Goal: Check status: Check status

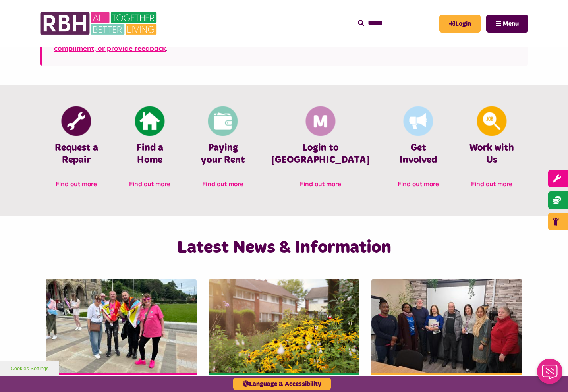
scroll to position [317, 0]
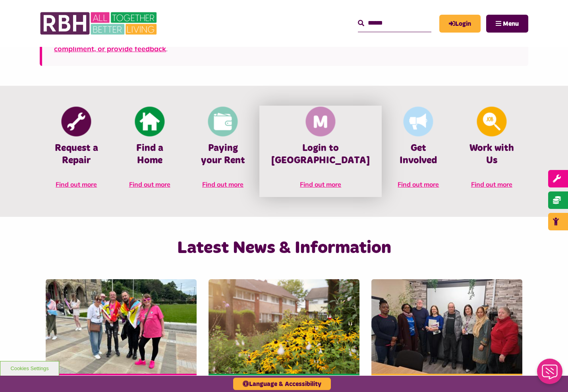
click at [330, 154] on h4 "Login to [GEOGRAPHIC_DATA]" at bounding box center [320, 154] width 99 height 25
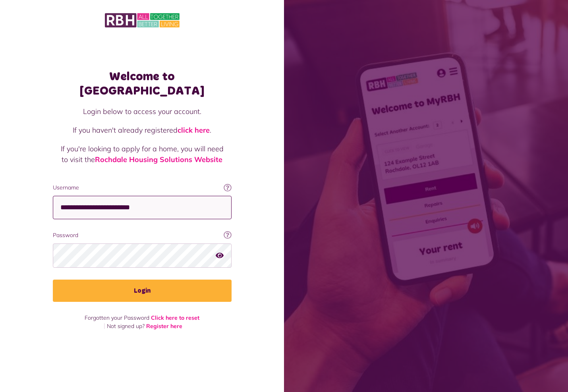
type input "**********"
click at [142, 284] on button "Login" at bounding box center [142, 291] width 179 height 22
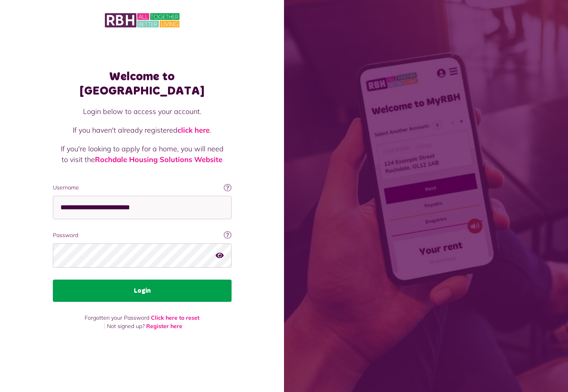
click at [121, 284] on button "Login" at bounding box center [142, 291] width 179 height 22
click at [147, 281] on button "Login" at bounding box center [142, 291] width 179 height 22
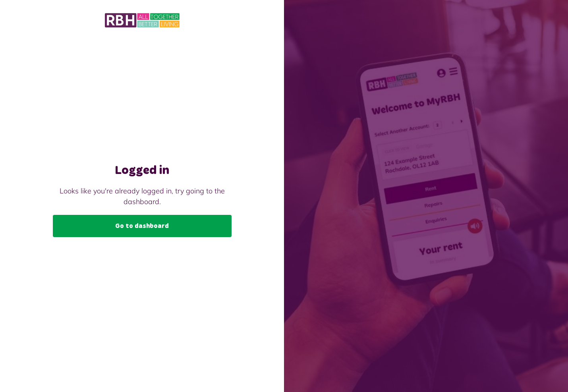
click at [108, 227] on link "Go to dashboard" at bounding box center [142, 226] width 179 height 22
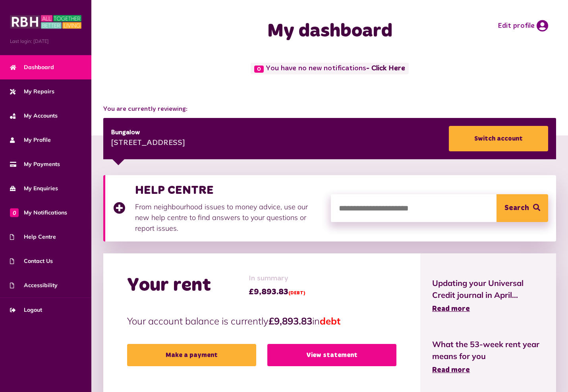
click at [343, 353] on link "View statement" at bounding box center [331, 355] width 129 height 22
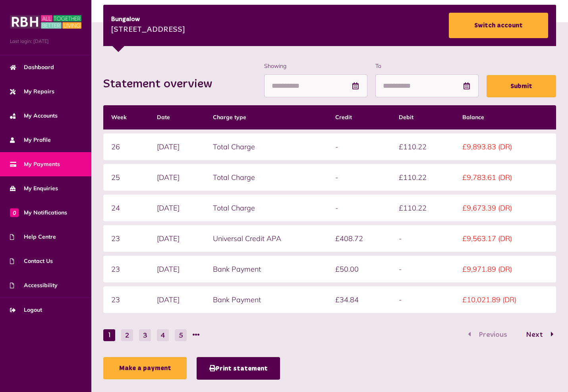
scroll to position [114, 0]
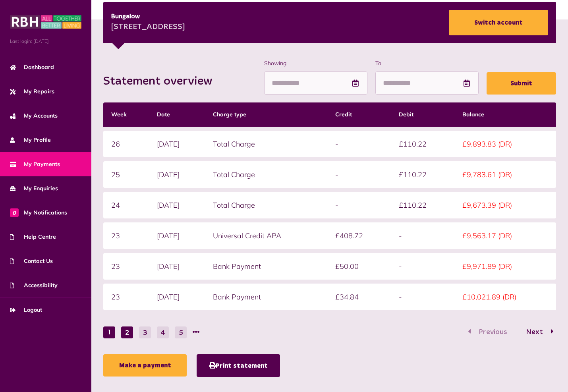
click at [130, 328] on button "2" at bounding box center [127, 333] width 12 height 12
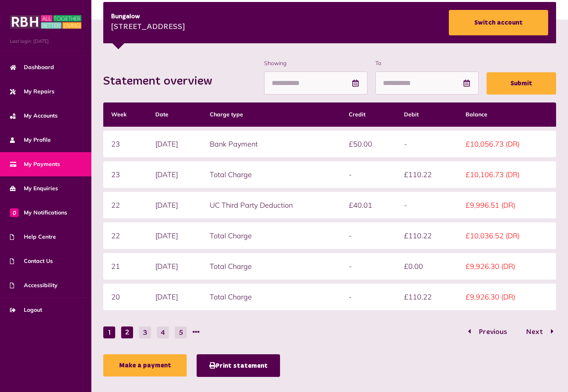
click at [112, 332] on button "1" at bounding box center [109, 333] width 12 height 12
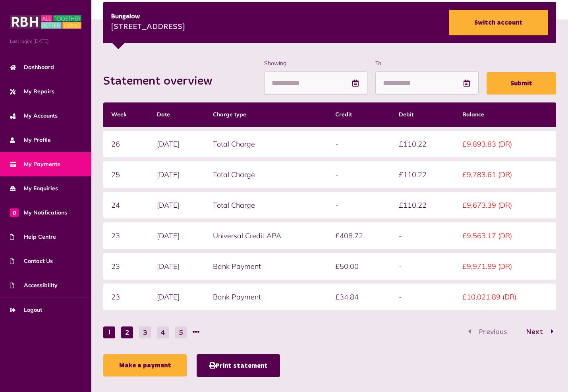
click at [122, 332] on button "2" at bounding box center [127, 333] width 12 height 12
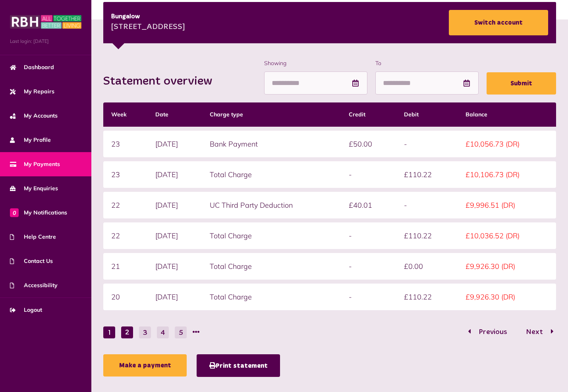
click at [114, 330] on button "1" at bounding box center [109, 333] width 12 height 12
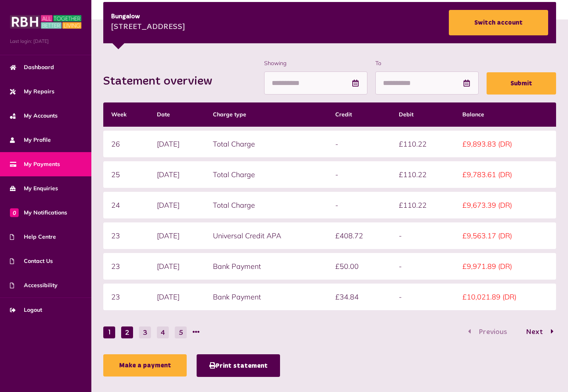
click at [127, 333] on button "2" at bounding box center [127, 333] width 12 height 12
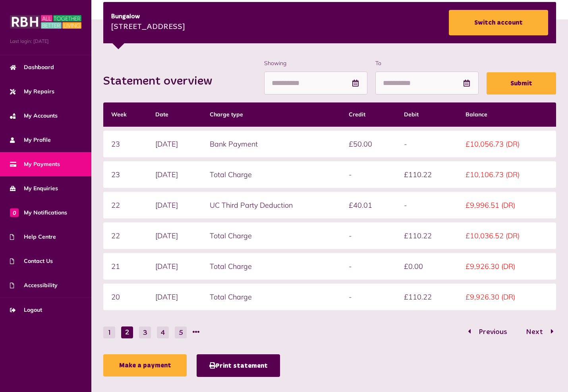
scroll to position [114, 0]
